Goal: Communication & Community: Answer question/provide support

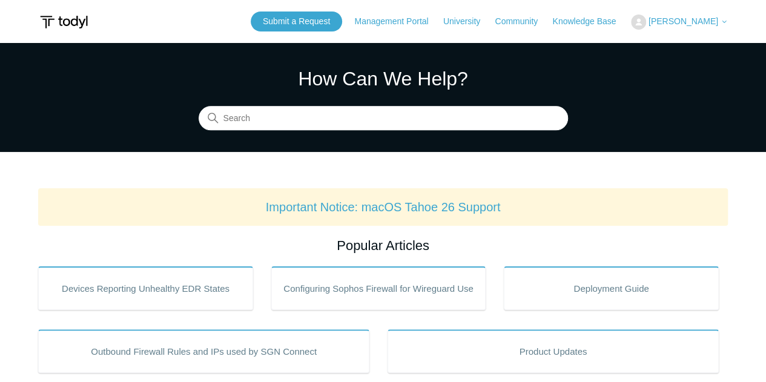
click at [625, 50] on section "How Can We Help? Search" at bounding box center [383, 97] width 766 height 109
click at [675, 24] on span "[PERSON_NAME]" at bounding box center [684, 21] width 70 height 10
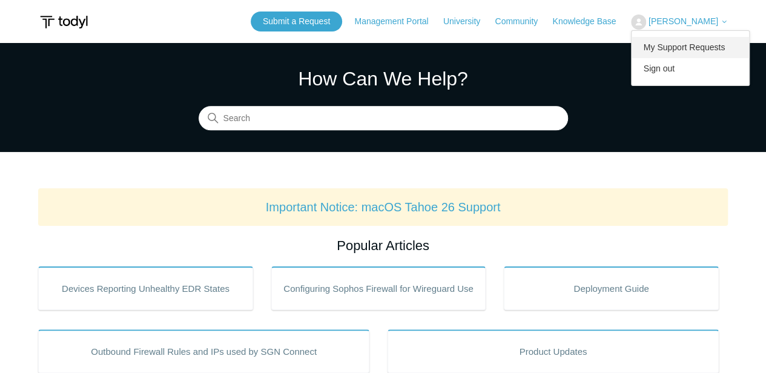
click at [680, 44] on link "My Support Requests" at bounding box center [691, 47] width 118 height 21
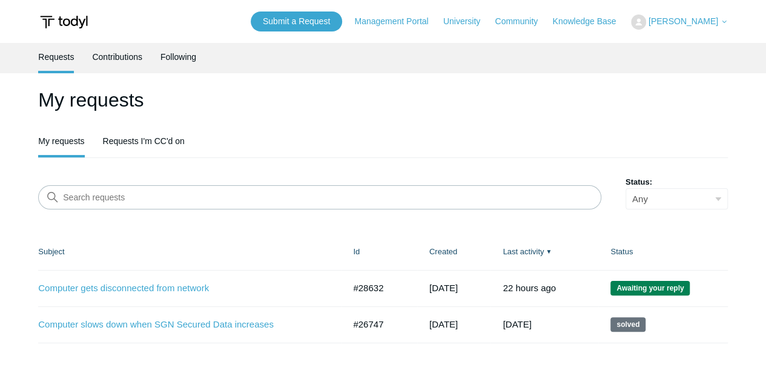
scroll to position [61, 0]
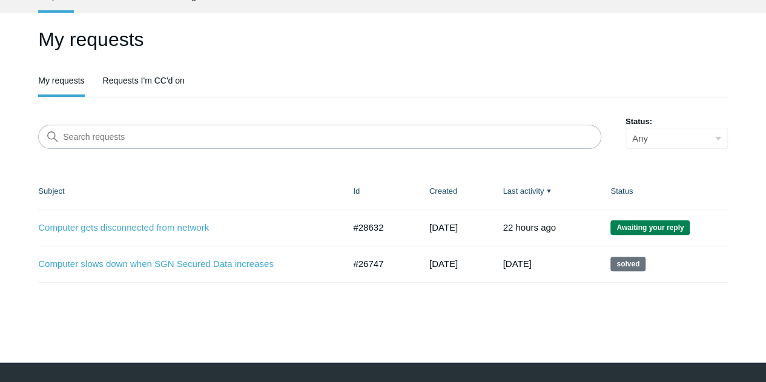
click at [420, 100] on div "My requests My requests Requests I'm CC'd on Search requests Status: Any Open A…" at bounding box center [383, 154] width 690 height 258
click at [228, 262] on link "Computer slows down when SGN Secured Data increases" at bounding box center [182, 264] width 288 height 14
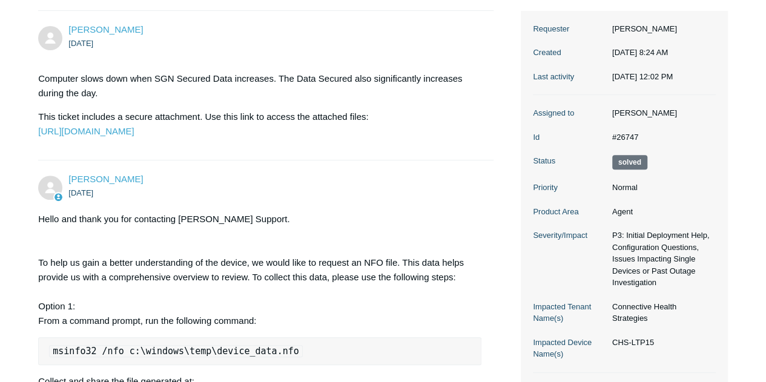
scroll to position [121, 0]
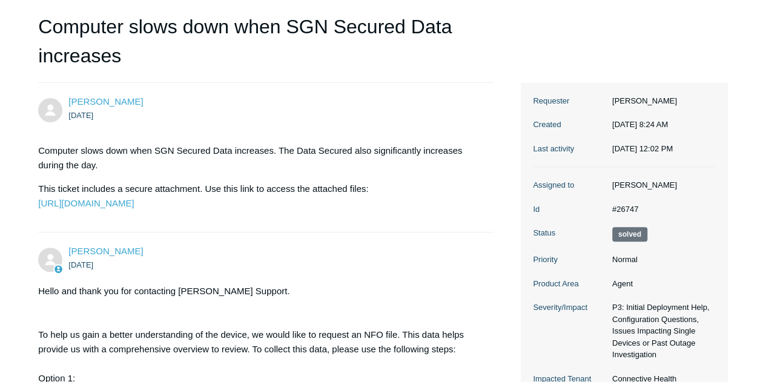
click at [276, 162] on p "Computer slows down when SGN Secured Data increases. The Data Secured also sign…" at bounding box center [259, 158] width 443 height 29
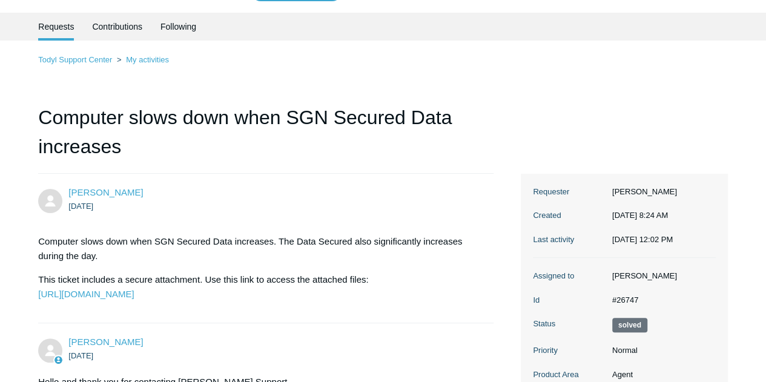
scroll to position [0, 0]
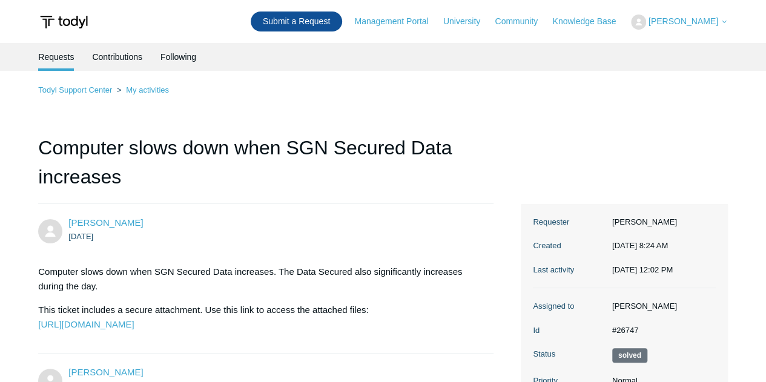
click at [319, 26] on link "Submit a Request" at bounding box center [296, 22] width 91 height 20
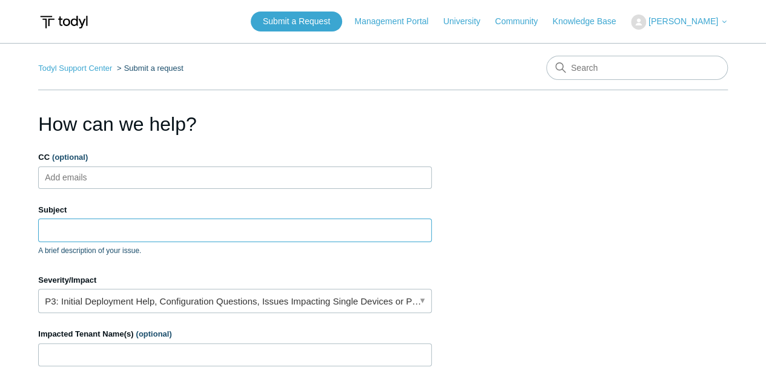
click at [282, 233] on input "Subject" at bounding box center [235, 230] width 394 height 23
type input "Computer gets disconnected from network"
click at [216, 228] on input "Computer gets disconnected from network" at bounding box center [235, 230] width 394 height 23
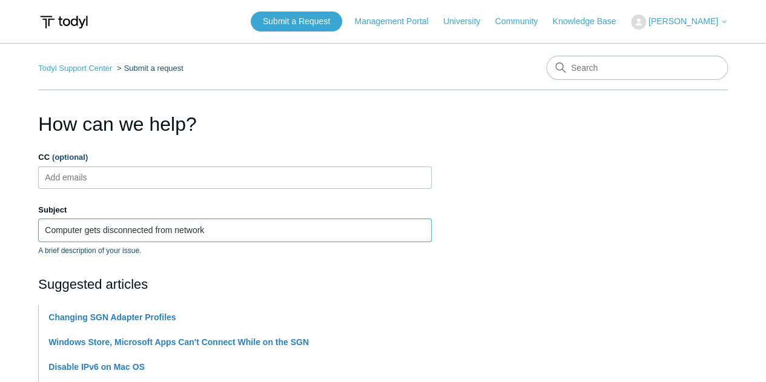
click at [212, 225] on input "Computer gets disconnected from network" at bounding box center [235, 230] width 394 height 23
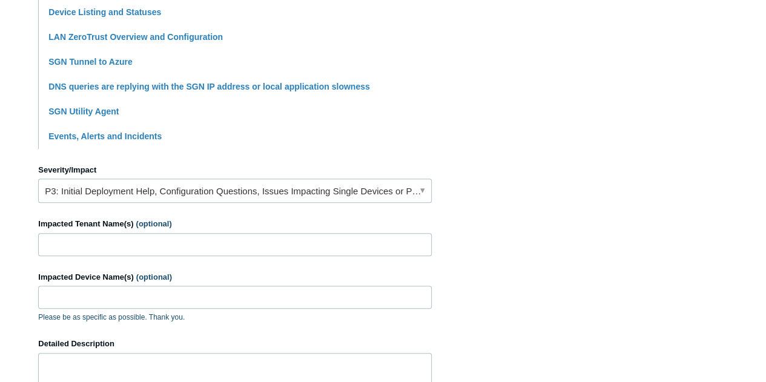
scroll to position [485, 0]
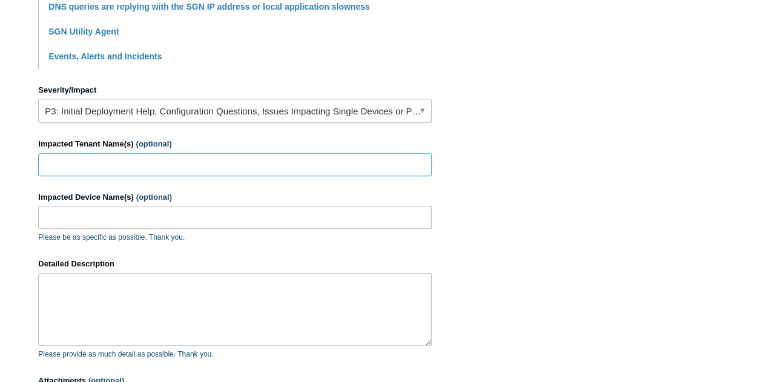
click at [189, 166] on input "Impacted Tenant Name(s) (optional)" at bounding box center [235, 164] width 394 height 23
click at [189, 157] on input "Impacted Tenant Name(s) (optional)" at bounding box center [235, 164] width 394 height 23
type input "Connective Health Strategies"
click at [114, 203] on div "Impacted Device Name(s) (optional) Please be as specific as possible. Thank you." at bounding box center [235, 217] width 394 height 52
click at [113, 210] on input "Impacted Device Name(s) (optional)" at bounding box center [235, 217] width 394 height 23
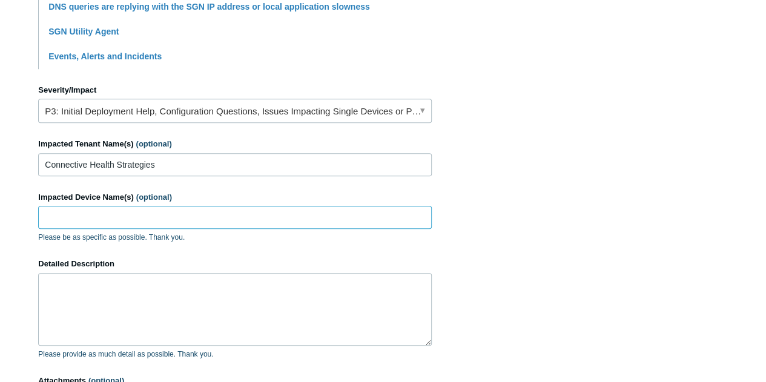
type input "CHS-LTP15"
click at [482, 250] on section "How can we help? CC (optional) Add emails Subject Computer gets disconnected fr…" at bounding box center [383, 51] width 690 height 852
click at [284, 289] on textarea "Detailed Description" at bounding box center [235, 309] width 394 height 73
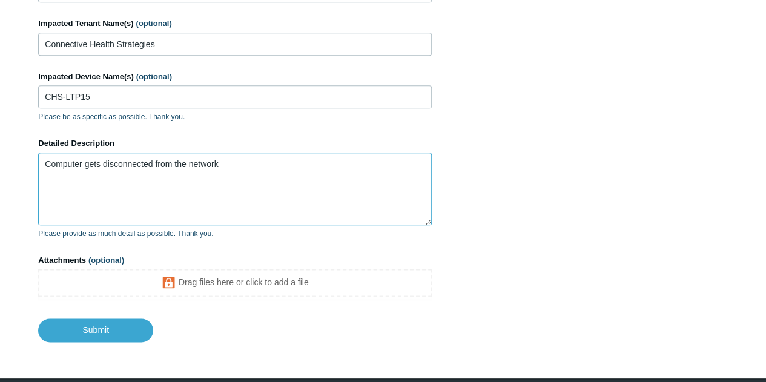
scroll to position [606, 0]
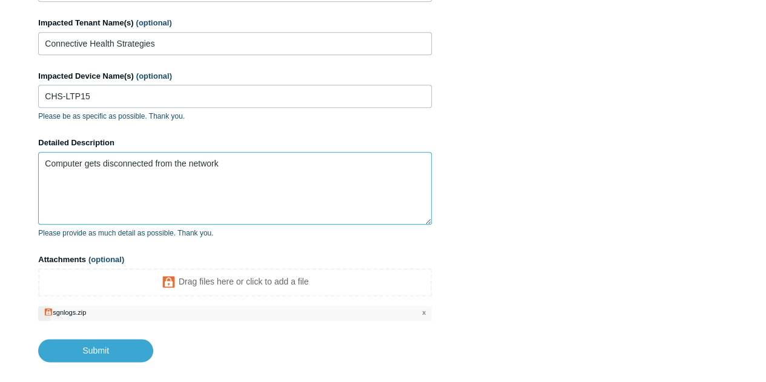
click at [240, 158] on textarea "Computer gets disconnected from the network" at bounding box center [235, 188] width 394 height 73
click at [304, 174] on textarea "Computer gets disconnected from the network. SASE version is" at bounding box center [235, 188] width 394 height 73
drag, startPoint x: 156, startPoint y: 162, endPoint x: 187, endPoint y: 161, distance: 30.3
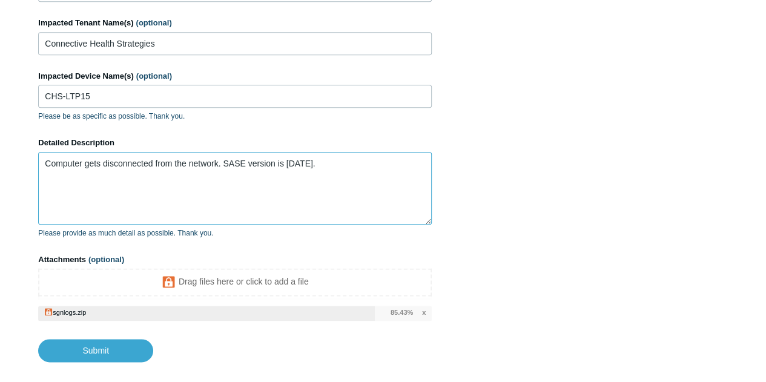
click at [187, 161] on textarea "Computer gets disconnected from the network. SASE version is 5.6.22." at bounding box center [235, 188] width 394 height 73
click at [197, 161] on textarea "Computer gets disconnected from the network. SASE version is 5.6.22." at bounding box center [235, 188] width 394 height 73
drag, startPoint x: 225, startPoint y: 161, endPoint x: 327, endPoint y: 161, distance: 102.4
click at [327, 161] on textarea "Computer gets disconnected from the network. SASE version is 5.6.22." at bounding box center [235, 188] width 394 height 73
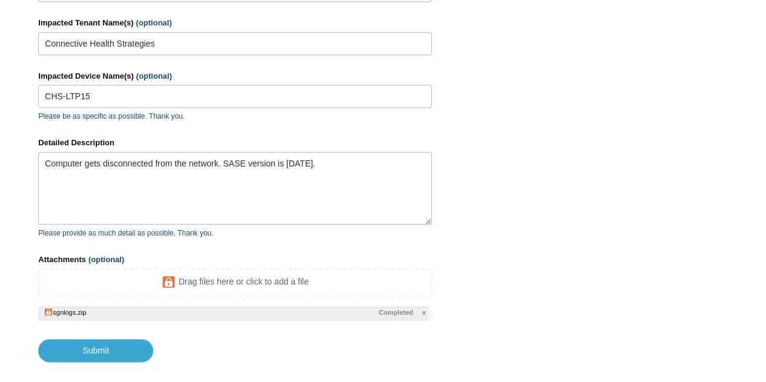
click at [244, 339] on footer "Submit" at bounding box center [235, 341] width 394 height 41
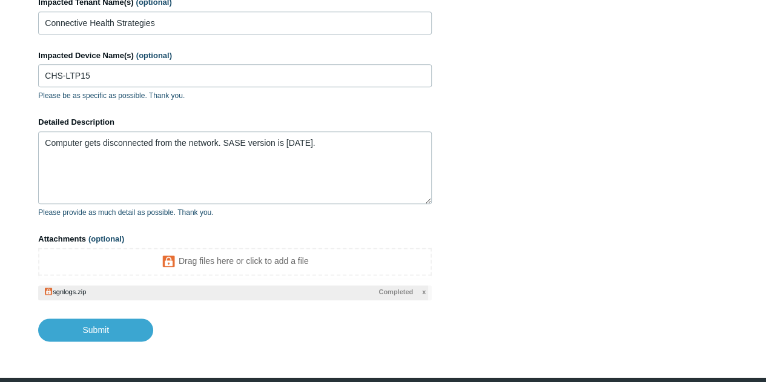
scroll to position [607, 0]
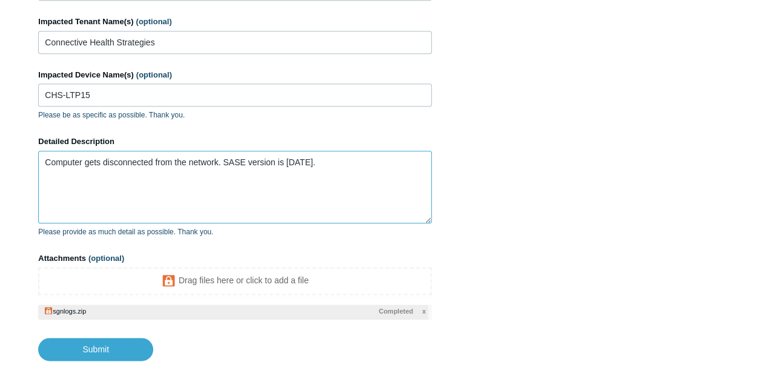
click at [333, 184] on textarea "Computer gets disconnected from the network. SASE version is 5.6.22." at bounding box center [235, 187] width 394 height 73
drag, startPoint x: 86, startPoint y: 168, endPoint x: 128, endPoint y: 165, distance: 42.5
click at [128, 165] on textarea "Computer gets disconnected from the network. SASE version is 5.6.22." at bounding box center [235, 187] width 394 height 73
drag, startPoint x: 159, startPoint y: 163, endPoint x: 182, endPoint y: 161, distance: 23.8
click at [182, 161] on textarea "Computer gets disconnected from the network. SASE version is 5.6.22." at bounding box center [235, 187] width 394 height 73
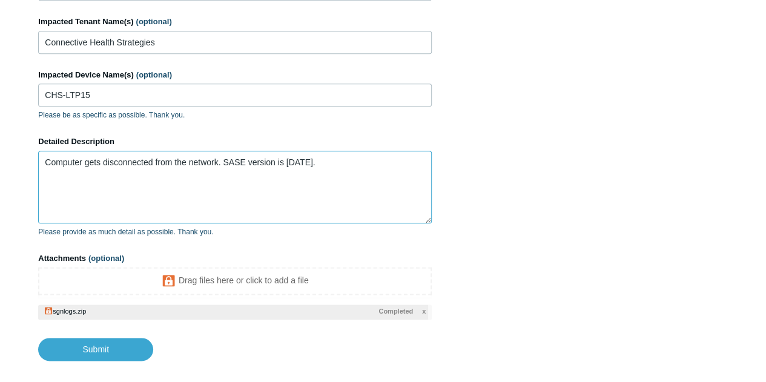
drag, startPoint x: 194, startPoint y: 160, endPoint x: 228, endPoint y: 159, distance: 33.9
click at [228, 159] on textarea "Computer gets disconnected from the network. SASE version is 5.6.22." at bounding box center [235, 187] width 394 height 73
drag, startPoint x: 246, startPoint y: 158, endPoint x: 337, endPoint y: 157, distance: 90.9
click at [337, 157] on textarea "Computer gets disconnected from the network. SASE version is 5.6.22." at bounding box center [235, 187] width 394 height 73
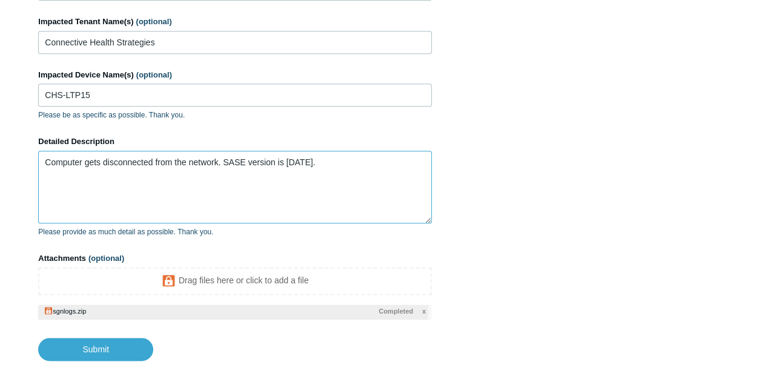
click at [215, 160] on textarea "Computer gets disconnected from the network. SASE version is 5.6.22." at bounding box center [235, 187] width 394 height 73
click at [107, 350] on input "Submit" at bounding box center [95, 350] width 115 height 24
type textarea "Computer gets disconnected from the network. SASE version is 5.6.22. This ticke…"
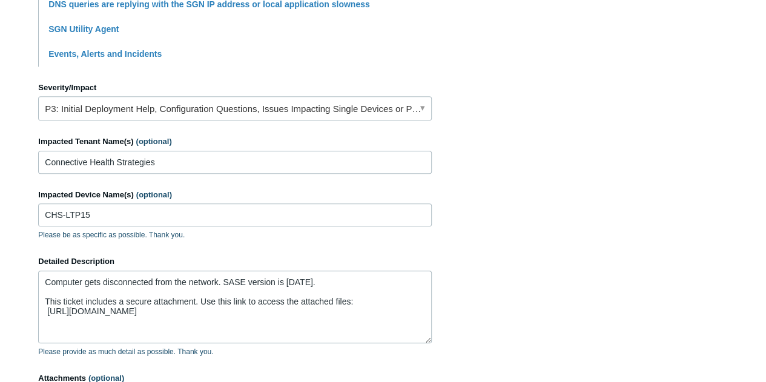
scroll to position [486, 0]
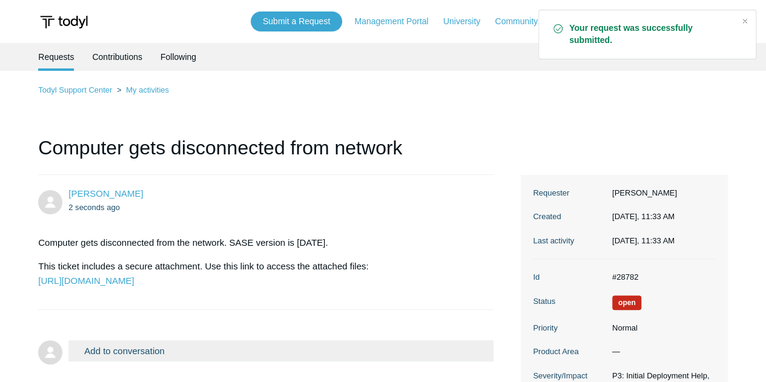
scroll to position [121, 0]
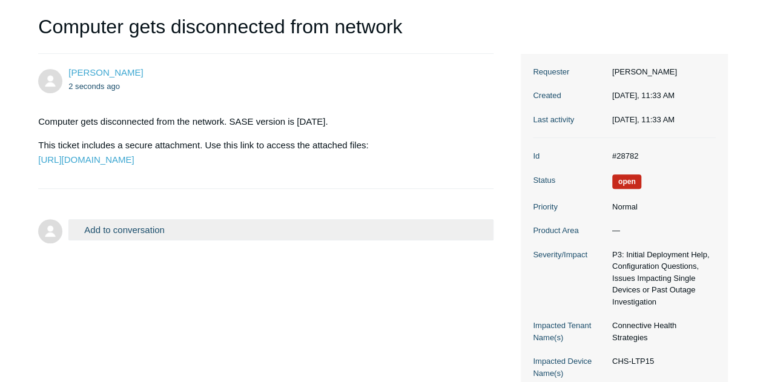
click at [626, 204] on dd "Normal" at bounding box center [661, 207] width 110 height 12
click at [234, 230] on form "Add to conversation CC Add emails Drag files here or click to add a file Submit" at bounding box center [265, 223] width 455 height 45
click at [153, 241] on button "Add to conversation" at bounding box center [280, 229] width 425 height 21
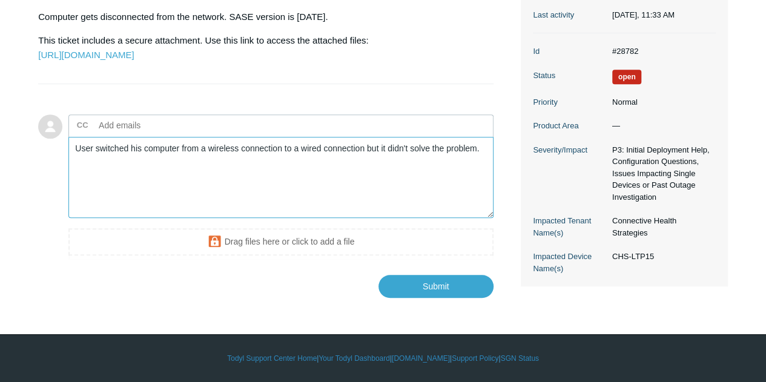
scroll to position [242, 0]
click at [483, 159] on textarea "User switched his computer from a wireless connection to a wired connection but…" at bounding box center [280, 178] width 425 height 82
type textarea "User switched his computer from a wireless connection to a wired connection but…"
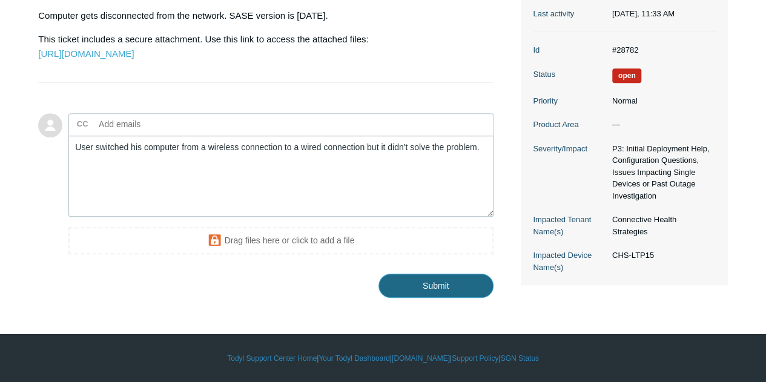
click at [445, 297] on input "Submit" at bounding box center [436, 286] width 115 height 24
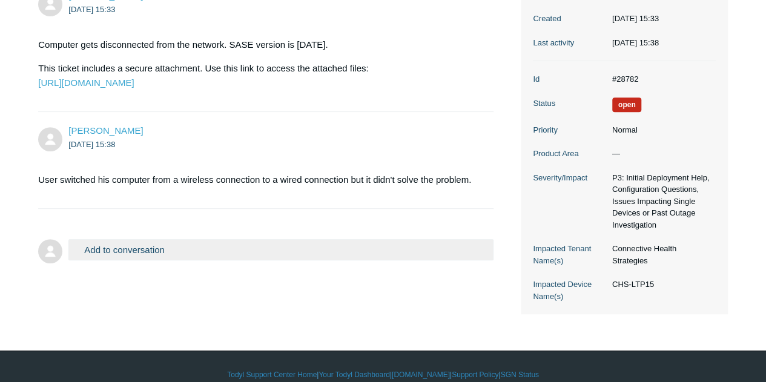
scroll to position [153, 0]
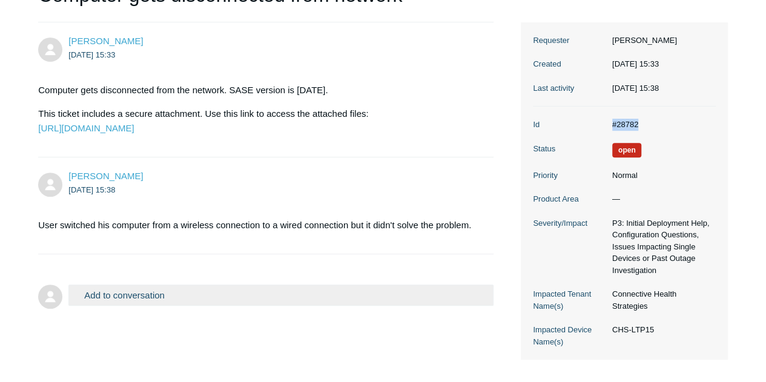
drag, startPoint x: 605, startPoint y: 120, endPoint x: 583, endPoint y: 118, distance: 22.5
click at [583, 118] on dl "Id #28782 Status Open Priority Normal Product Area — Severity/Impact P3: Initia…" at bounding box center [624, 233] width 183 height 253
copy dl "#28782"
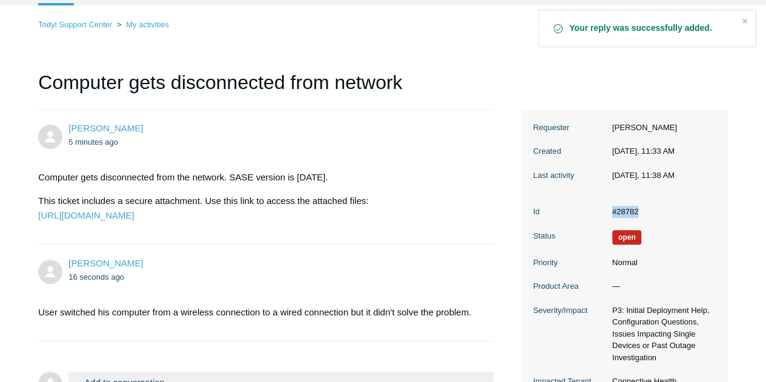
scroll to position [121, 0]
